Goal: Information Seeking & Learning: Learn about a topic

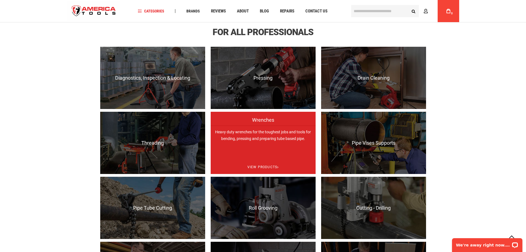
click at [267, 137] on p "Heavy duty wrenches for the toughest jobs and tools for bending, pressing and p…" at bounding box center [263, 156] width 105 height 62
click at [262, 168] on span "View Products" at bounding box center [263, 167] width 105 height 14
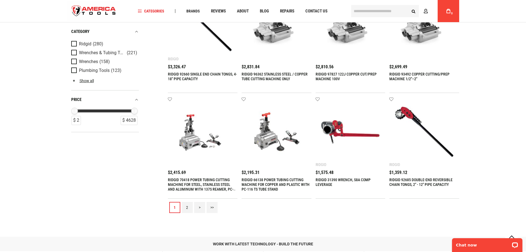
scroll to position [580, 0]
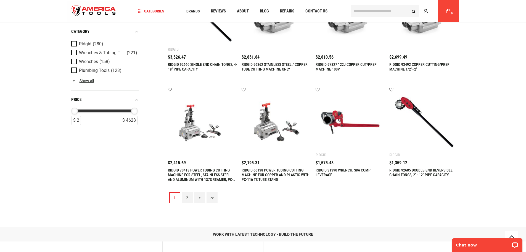
click at [188, 197] on link "2" at bounding box center [187, 197] width 11 height 11
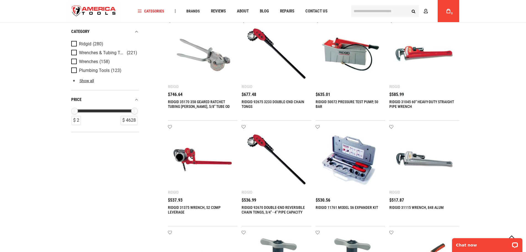
scroll to position [83, 0]
